Goal: Information Seeking & Learning: Learn about a topic

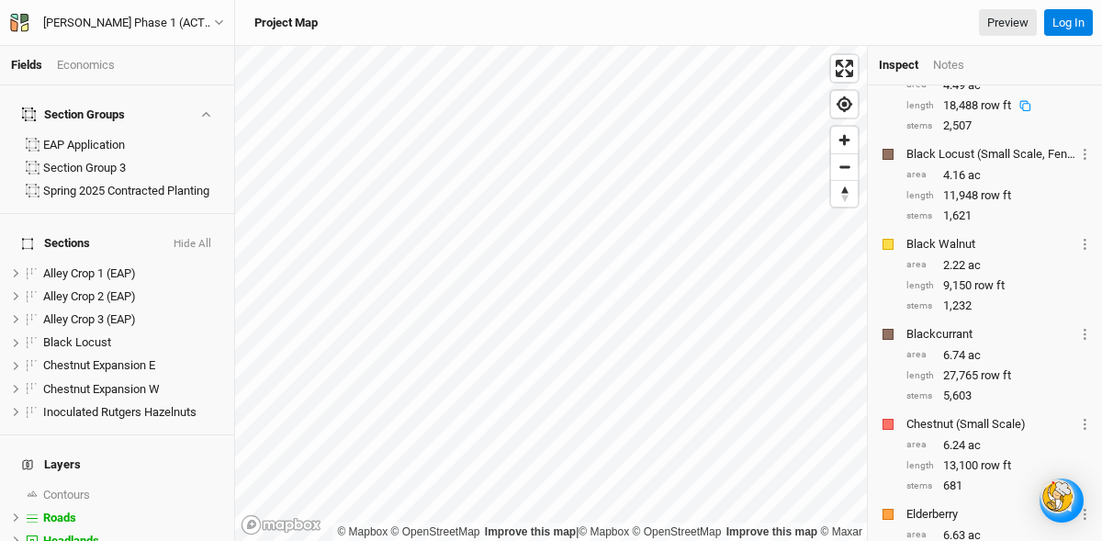
scroll to position [279, 0]
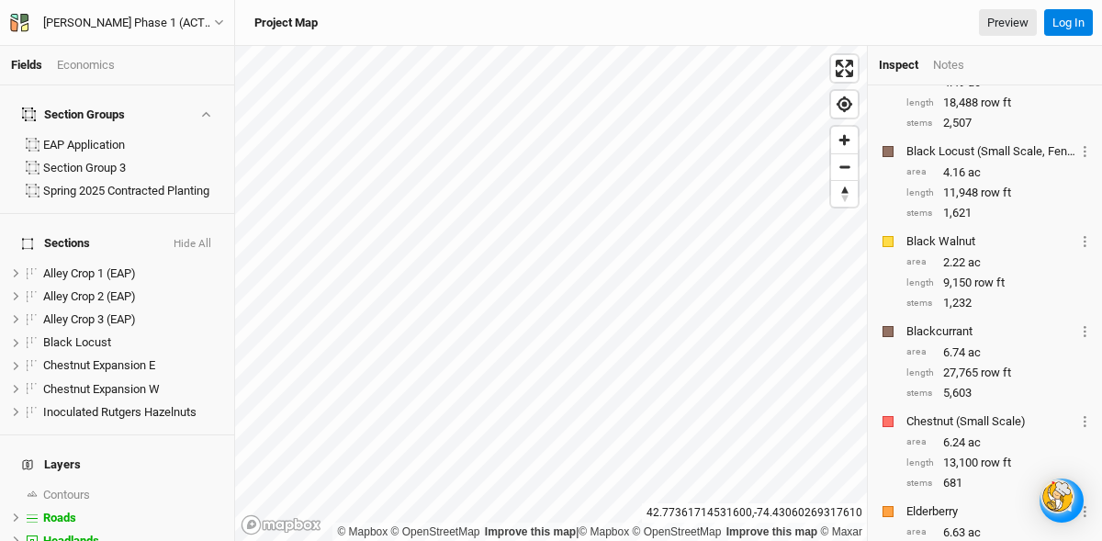
click at [98, 61] on div "Economics" at bounding box center [86, 65] width 58 height 17
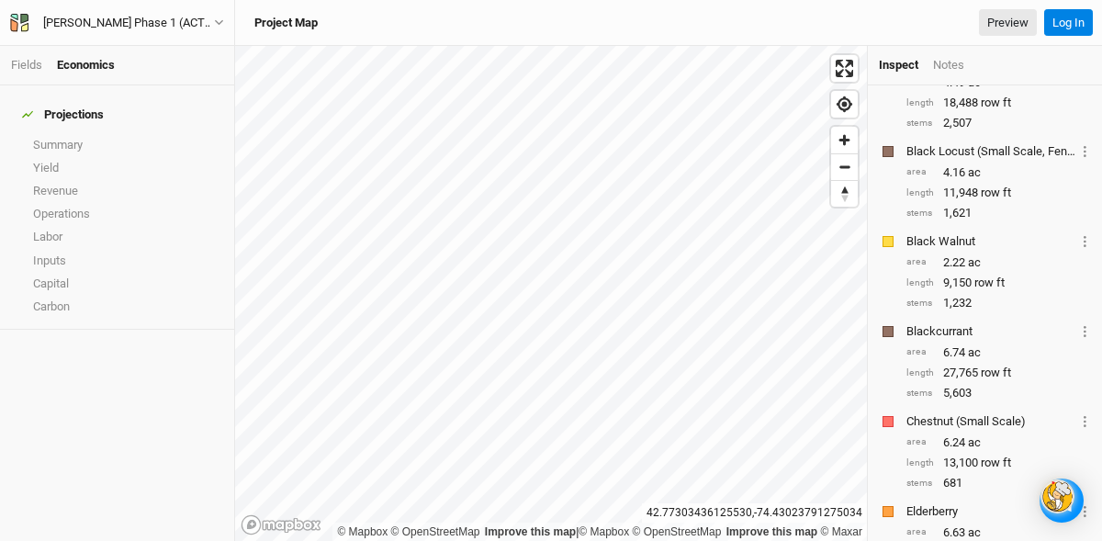
click at [93, 59] on div "Economics" at bounding box center [86, 65] width 58 height 17
click at [53, 179] on link "Revenue" at bounding box center [117, 190] width 234 height 23
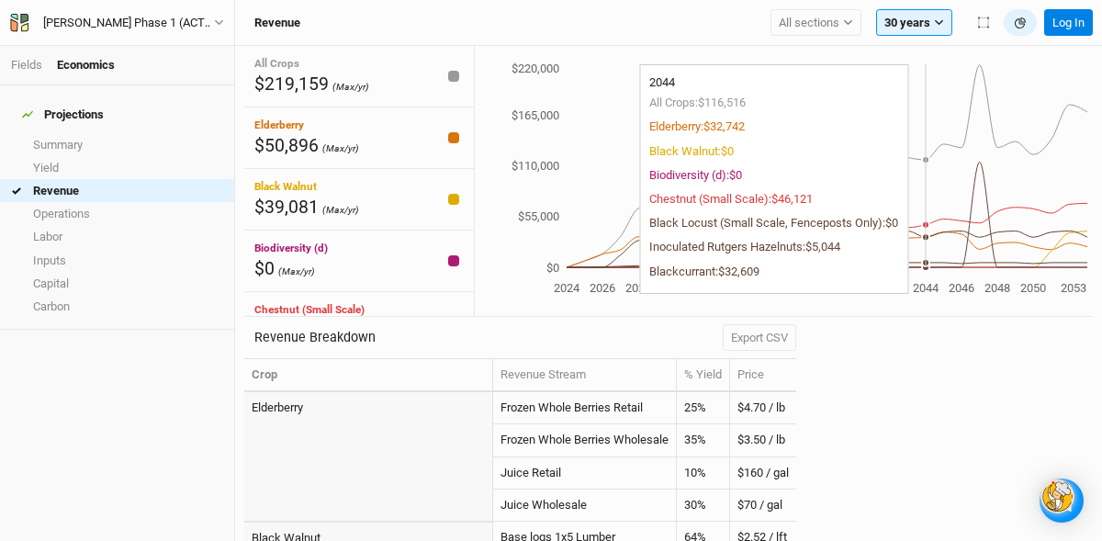
click at [925, 168] on icon "2024 2026 2028 2030 2032 2034 2036 2038 2040 2042 2044 2046 2048 2050 2053 $0 $…" at bounding box center [781, 180] width 612 height 240
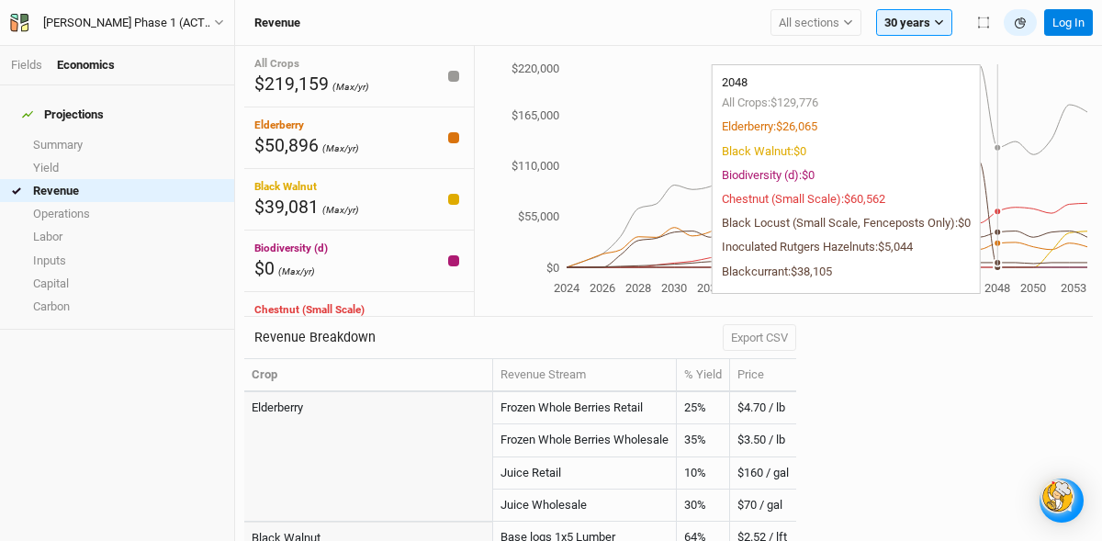
click at [997, 160] on icon "2024 2026 2028 2030 2032 2034 2036 2038 2040 2042 2044 2046 2048 2050 2053 $0 $…" at bounding box center [781, 180] width 612 height 240
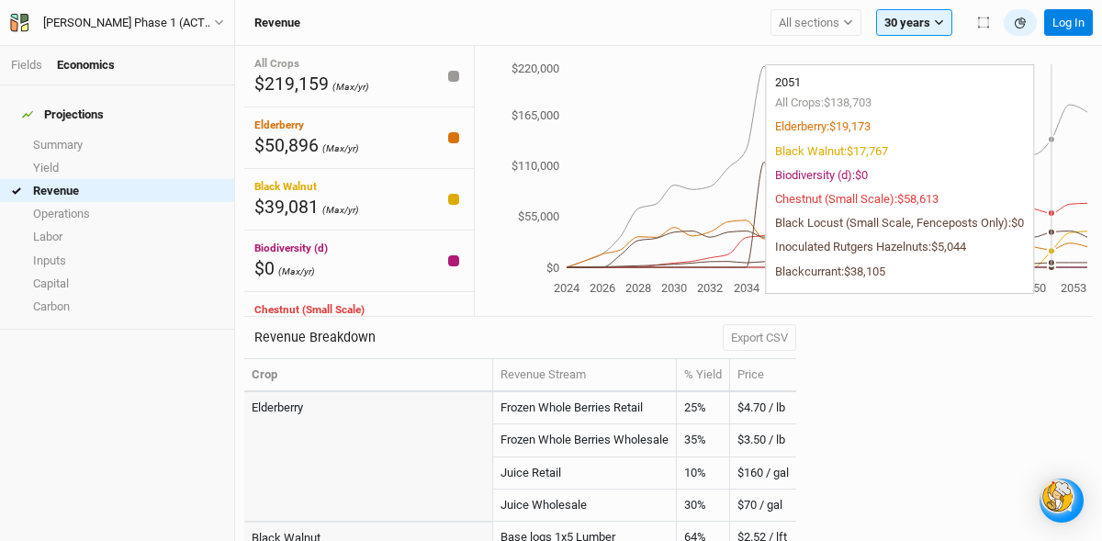
click at [1047, 156] on icon "2024 2026 2028 2030 2032 2034 2036 2038 2040 2042 2044 2046 2048 2050 2053 $0 $…" at bounding box center [781, 180] width 612 height 240
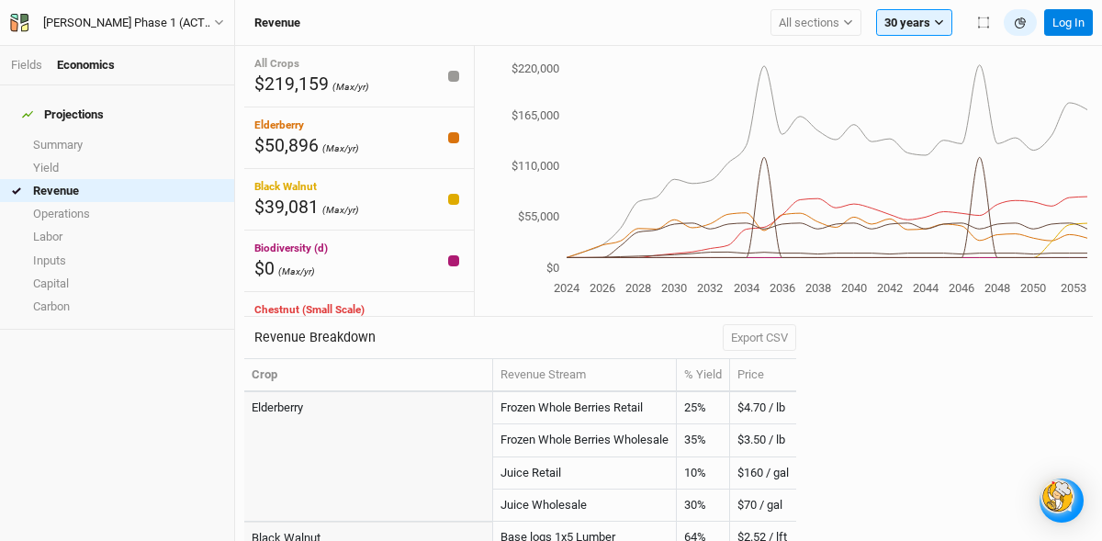
click at [511, 168] on tspan "$110,000" at bounding box center [535, 166] width 48 height 14
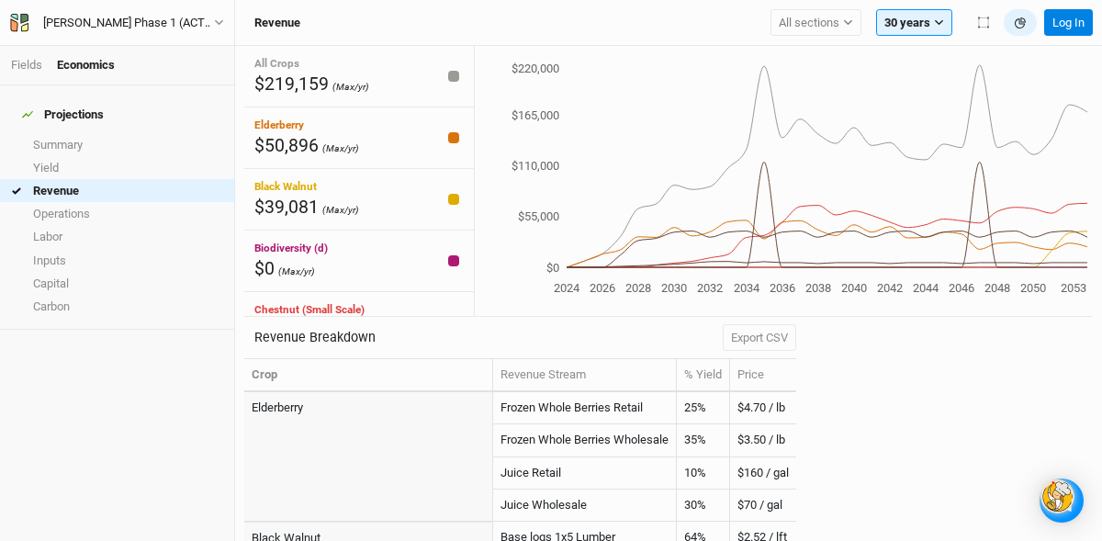
click at [511, 168] on tspan "$110,000" at bounding box center [535, 166] width 48 height 14
click at [185, 104] on h4 "Projections" at bounding box center [117, 114] width 212 height 37
click at [95, 21] on div "[PERSON_NAME] Phase 1 (ACTIVE 2024)" at bounding box center [128, 23] width 171 height 18
click at [95, 17] on div "[PERSON_NAME] Phase 1 (ACTIVE 2024)" at bounding box center [128, 23] width 171 height 18
click at [78, 107] on div "Projections" at bounding box center [63, 114] width 82 height 15
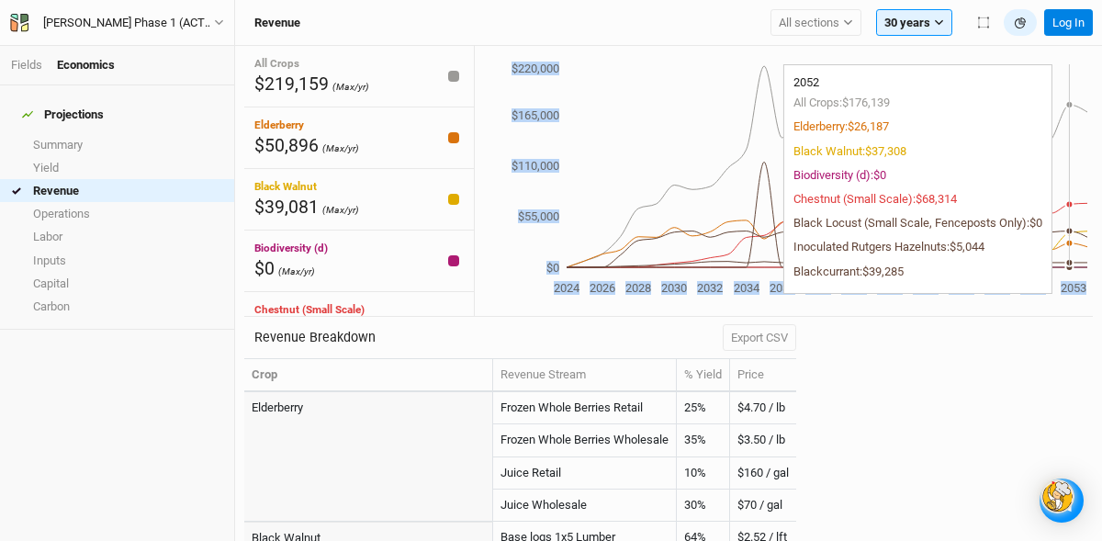
drag, startPoint x: 1077, startPoint y: 229, endPoint x: 1061, endPoint y: 226, distance: 15.8
click at [1068, 227] on icon "2024 2026 2028 2030 2032 2034 2036 2038 2040 2042 2044 2046 2048 2050 2053 $0 $…" at bounding box center [781, 180] width 612 height 240
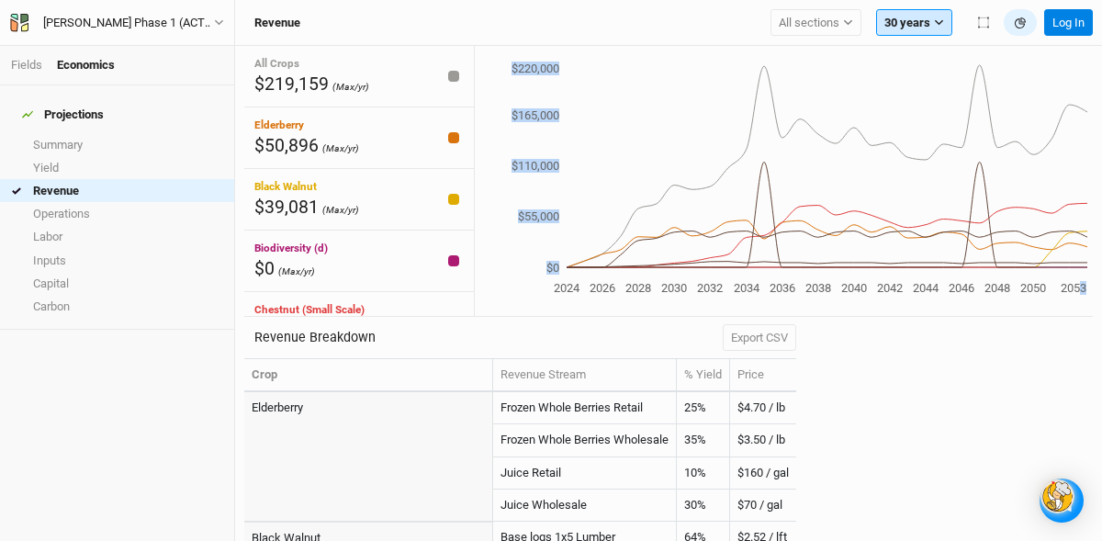
click at [941, 20] on icon "button" at bounding box center [939, 23] width 8 height 6
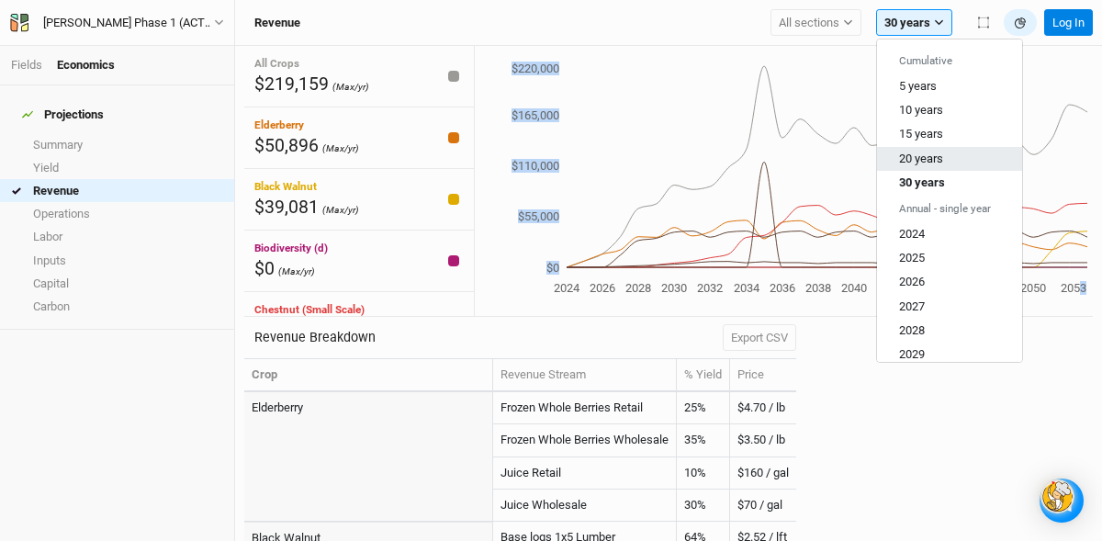
click at [934, 158] on span "20 years" at bounding box center [921, 158] width 44 height 14
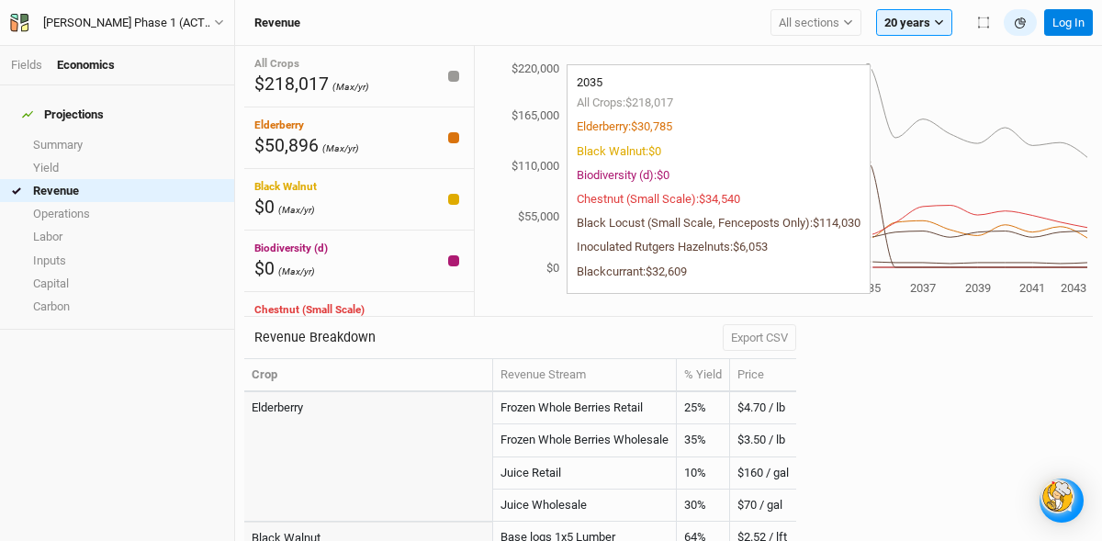
click at [860, 172] on icon "2025 2027 2029 2031 2033 2035 2037 2039 2041 2043 $0 $55,000 $110,000 $165,000 …" at bounding box center [781, 180] width 612 height 240
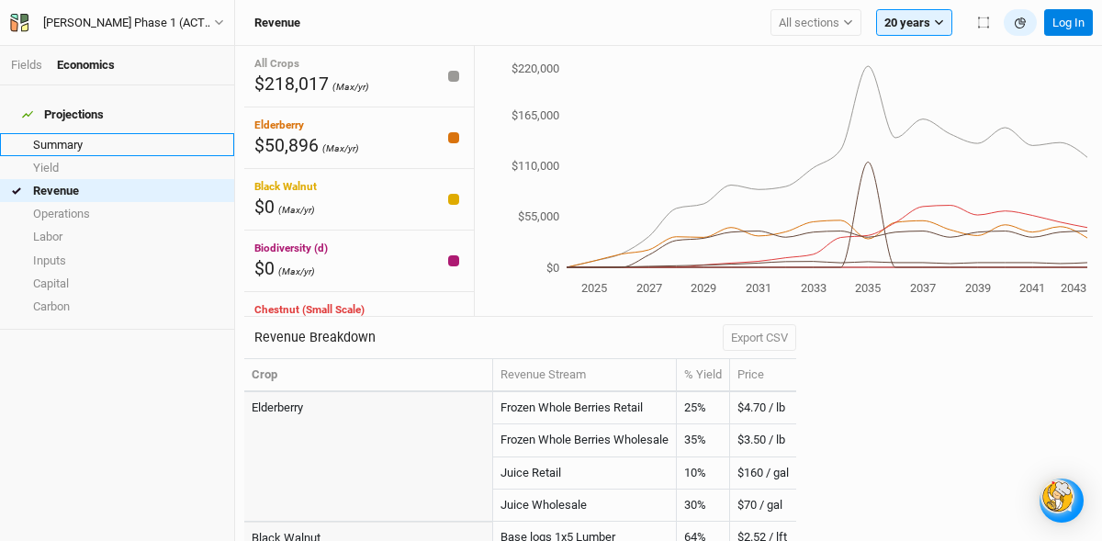
click at [50, 133] on link "Summary" at bounding box center [117, 144] width 234 height 23
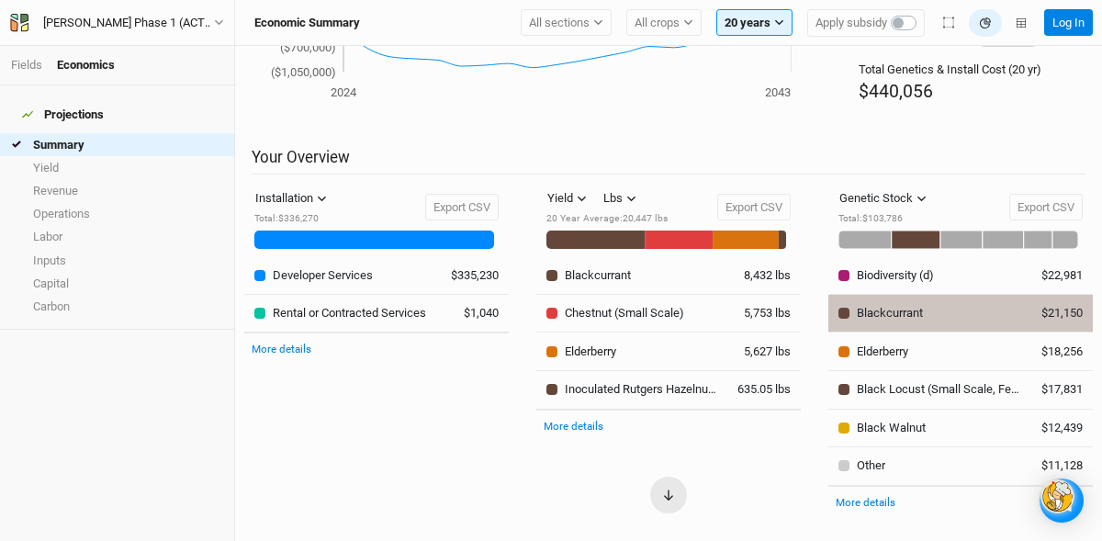
scroll to position [206, 0]
